Goal: Task Accomplishment & Management: Use online tool/utility

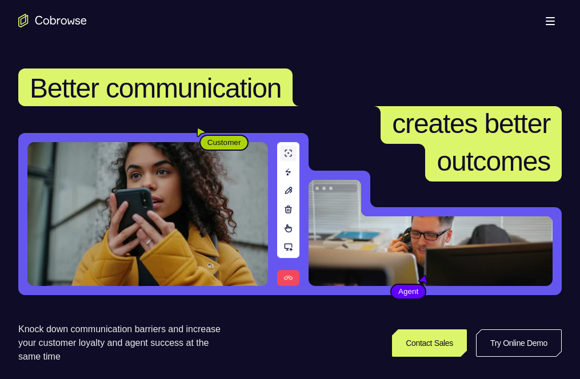
click at [483, 329] on link "Try Online Demo" at bounding box center [452, 342] width 209 height 27
click at [493, 336] on icon at bounding box center [486, 343] width 14 height 14
click at [479, 329] on link "Try Online Demo" at bounding box center [452, 342] width 209 height 27
click at [489, 329] on link "Try Online Demo" at bounding box center [452, 342] width 209 height 27
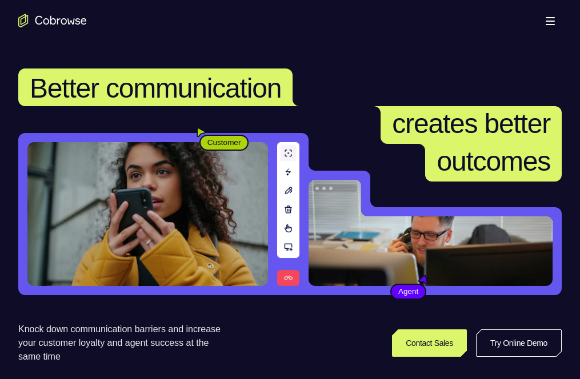
click at [489, 39] on nav "Go back Powerful, Flexible and Trustworthy. Avoid all extra friction for both A…" at bounding box center [453, 203] width 246 height 329
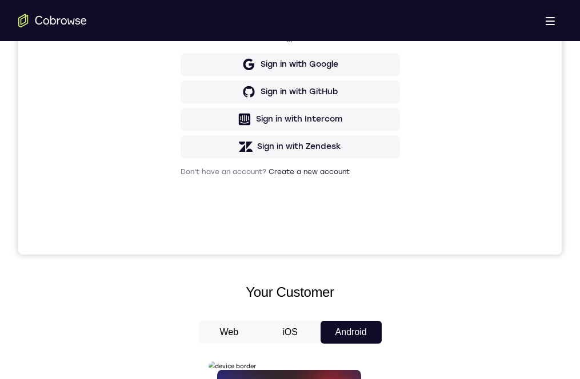
scroll to position [171, 0]
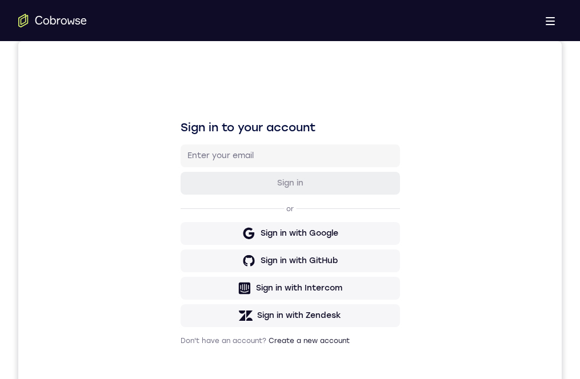
scroll to position [203, 0]
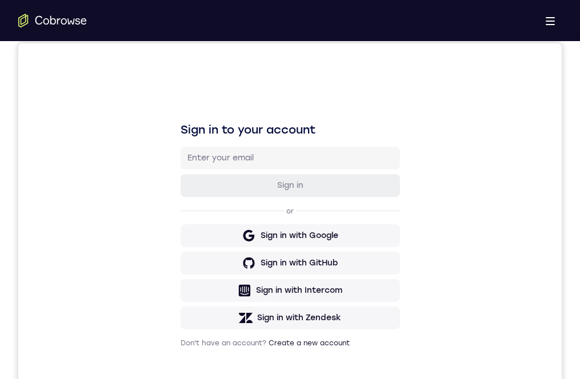
scroll to position [117, 0]
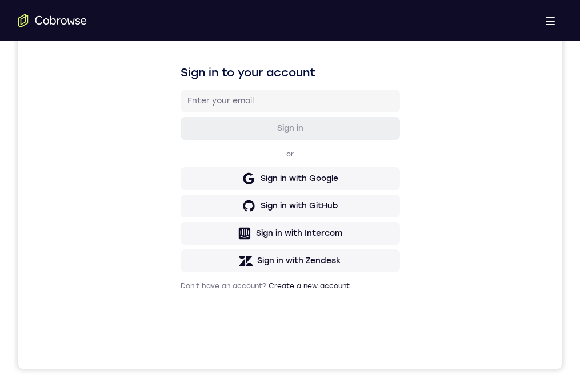
drag, startPoint x: 286, startPoint y: 719, endPoint x: 277, endPoint y: 655, distance: 64.7
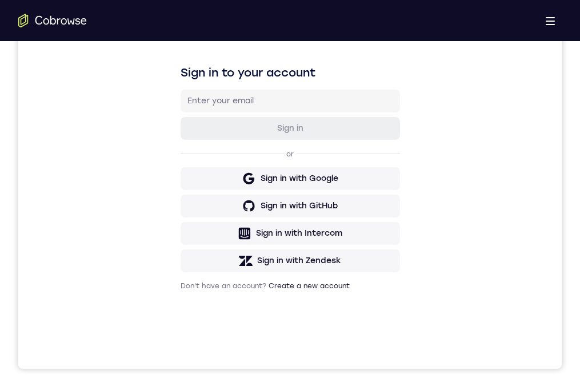
drag, startPoint x: 270, startPoint y: 618, endPoint x: 268, endPoint y: 656, distance: 38.4
